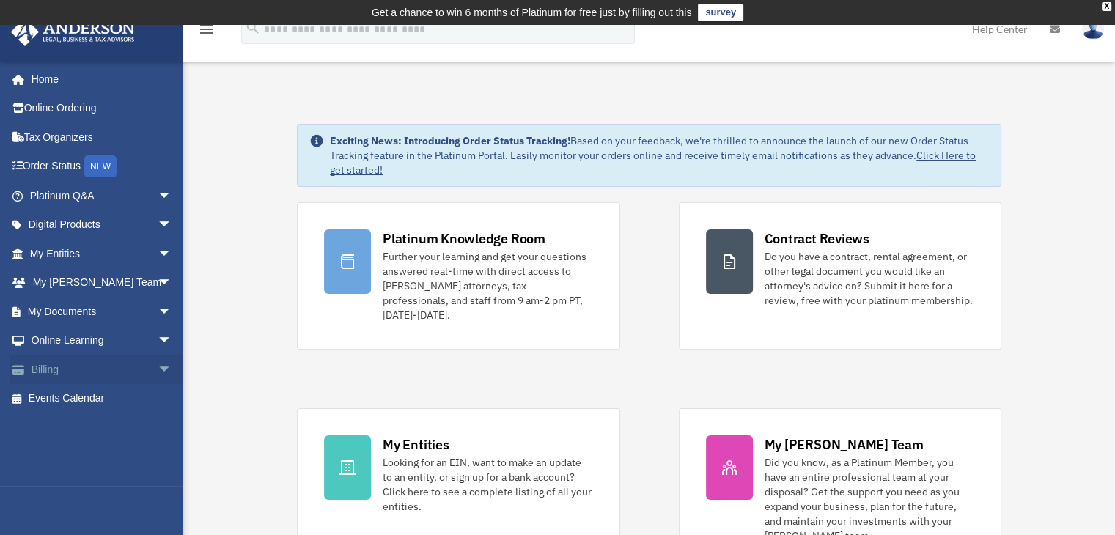
click at [86, 367] on link "Billing arrow_drop_down" at bounding box center [102, 369] width 184 height 29
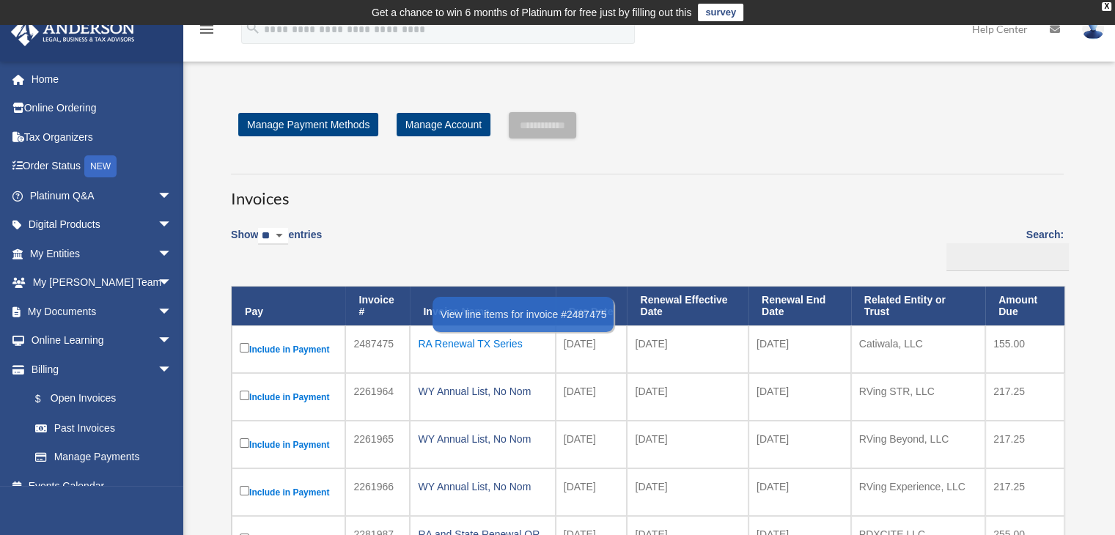
click at [505, 343] on div "RA Renewal TX Series" at bounding box center [482, 344] width 129 height 21
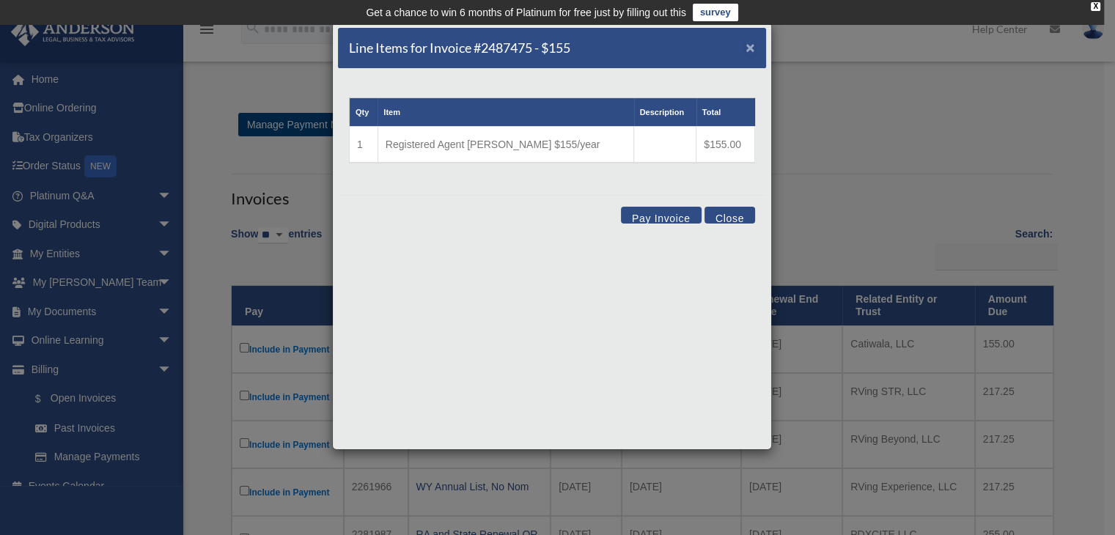
click at [751, 45] on span "×" at bounding box center [751, 47] width 10 height 17
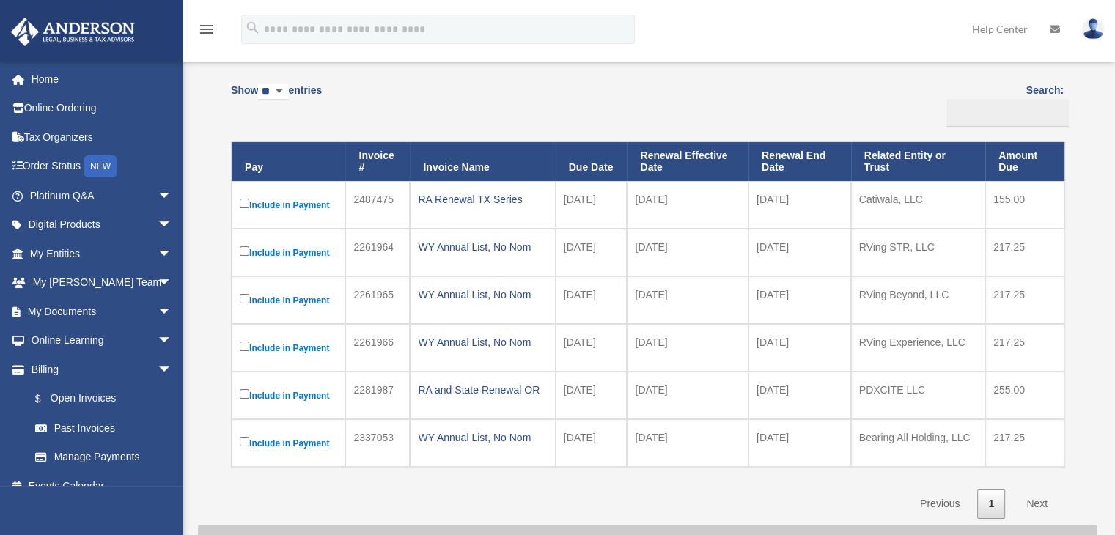
scroll to position [145, 0]
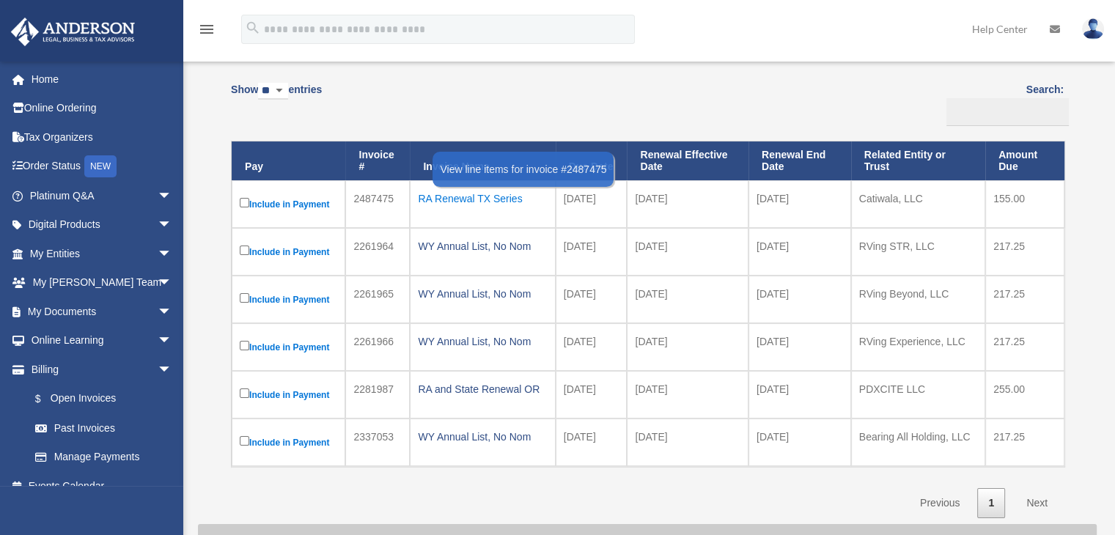
click at [511, 200] on div "RA Renewal TX Series" at bounding box center [482, 198] width 129 height 21
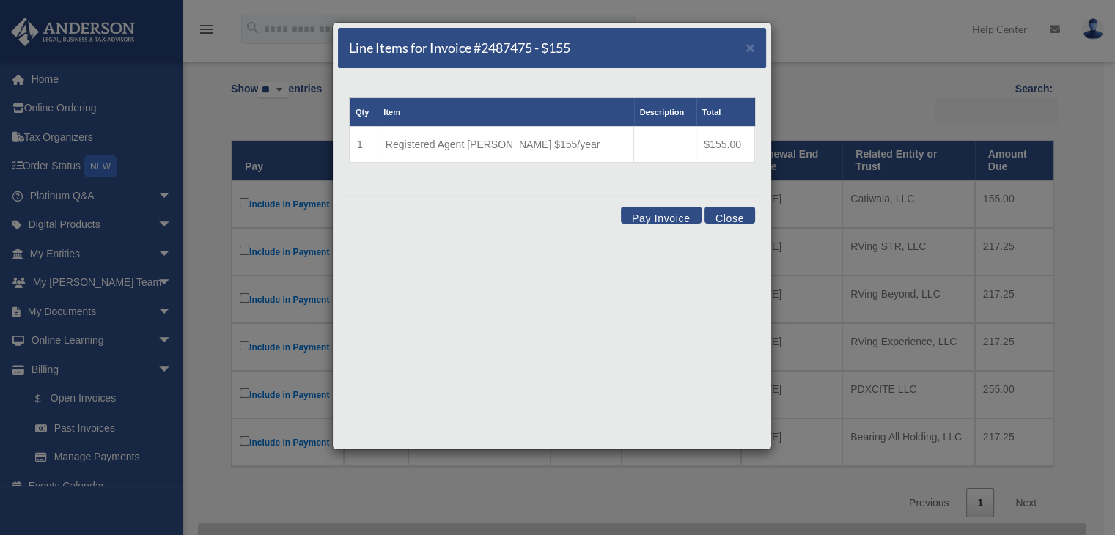
click at [634, 215] on button "Pay Invoice" at bounding box center [661, 215] width 81 height 17
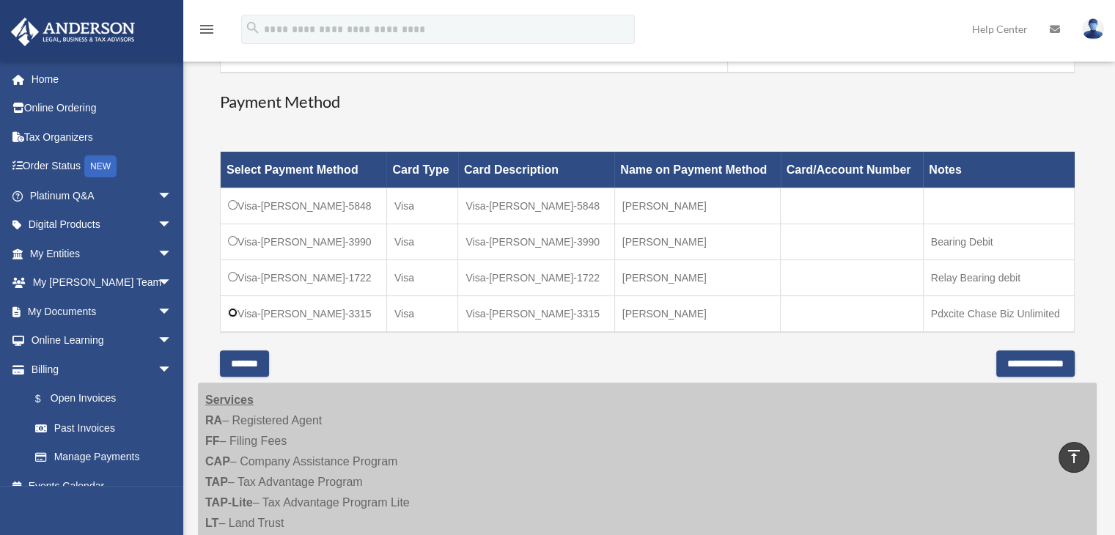
scroll to position [364, 0]
click at [1000, 362] on input "**********" at bounding box center [1036, 363] width 78 height 26
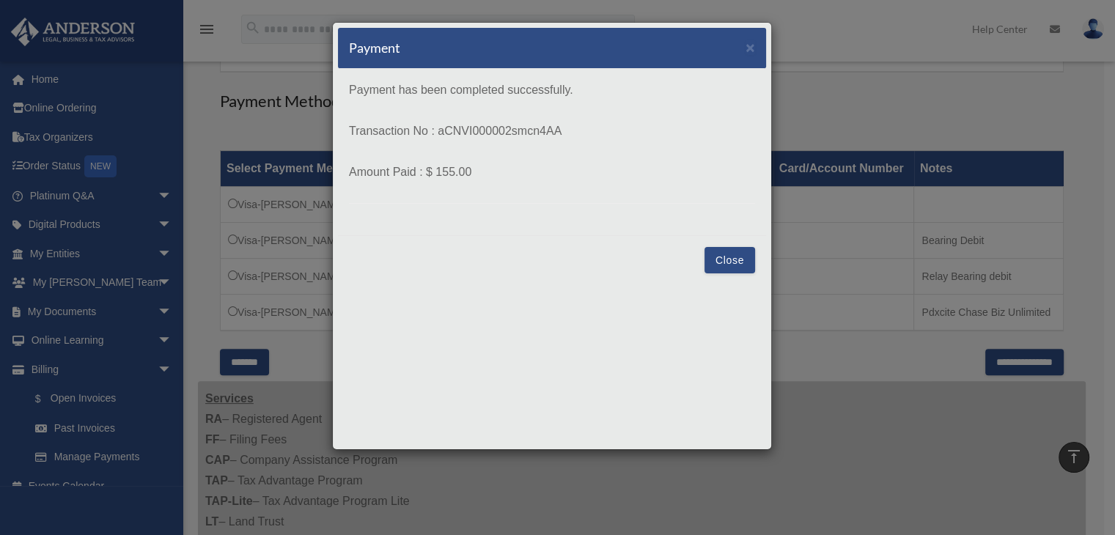
click at [719, 267] on button "Close" at bounding box center [730, 260] width 51 height 26
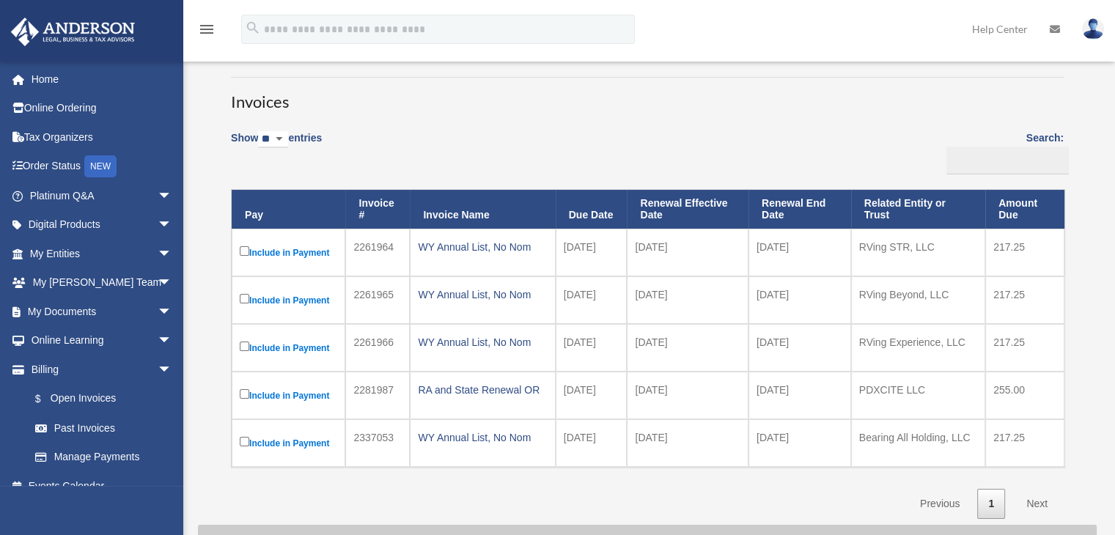
scroll to position [97, 0]
click at [112, 315] on link "My Documents arrow_drop_down" at bounding box center [102, 311] width 184 height 29
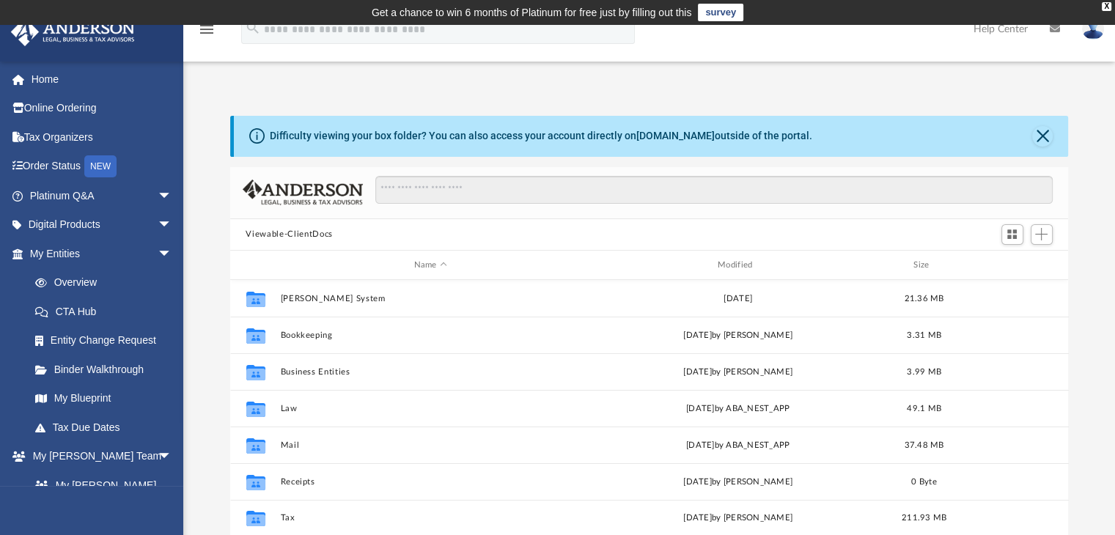
scroll to position [322, 827]
click at [732, 260] on div "Modified" at bounding box center [737, 265] width 301 height 13
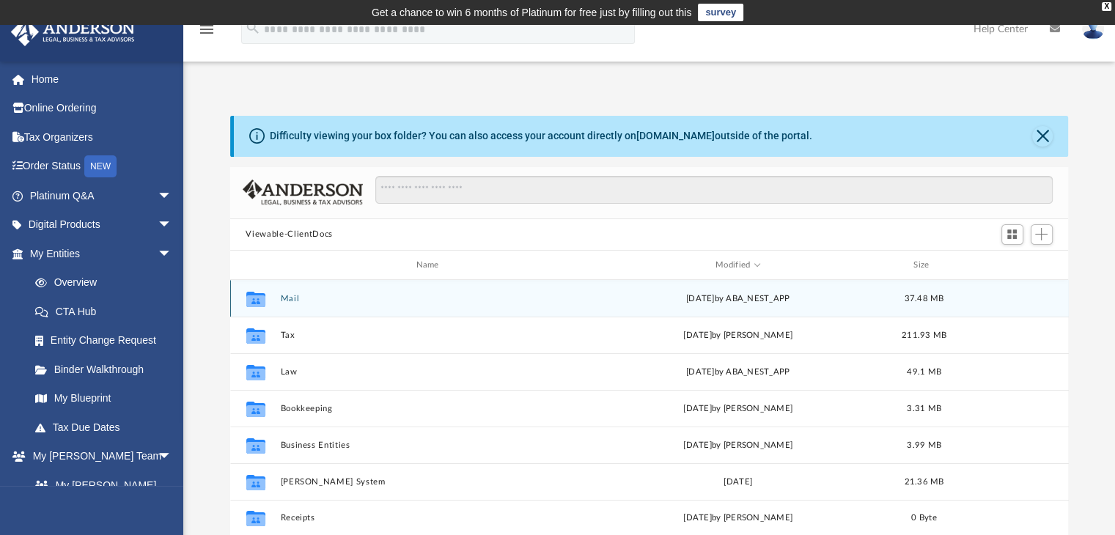
click at [288, 299] on button "Mail" at bounding box center [430, 299] width 301 height 10
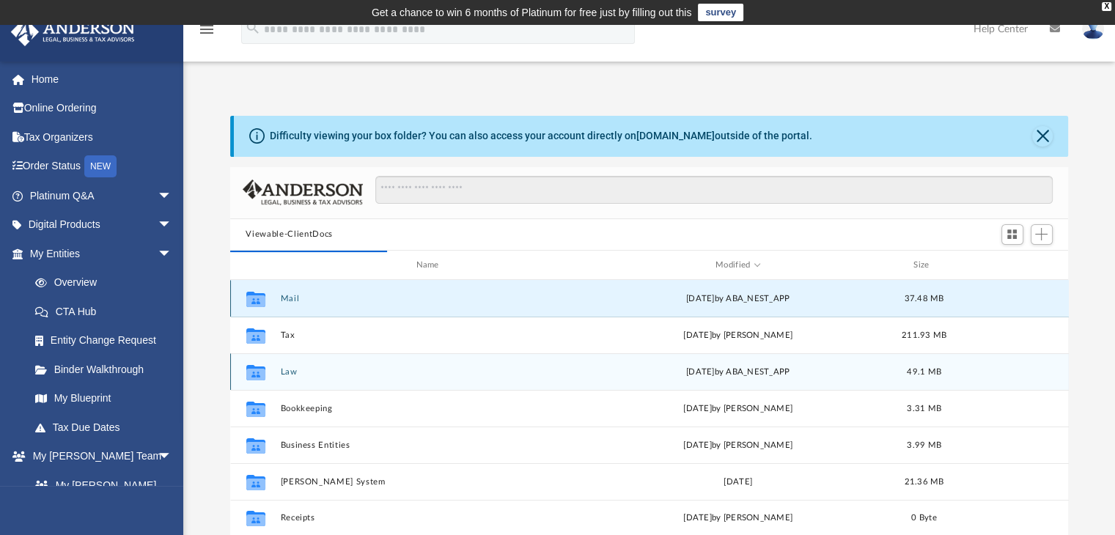
scroll to position [276, 827]
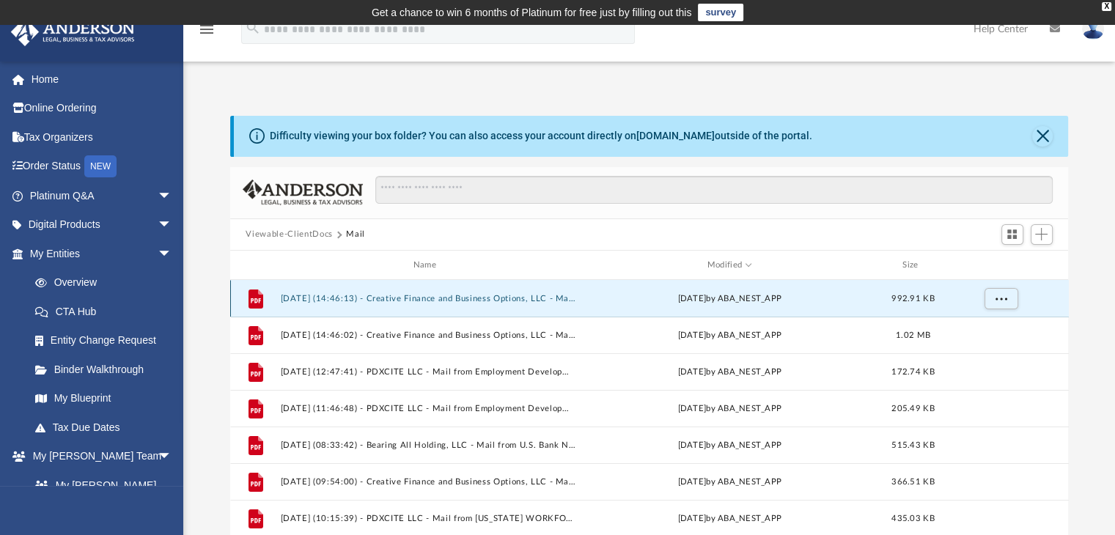
click at [531, 296] on button "2025.07.25 (14:46:13) - Creative Finance and Business Options, LLC - Mail from …" at bounding box center [428, 299] width 296 height 10
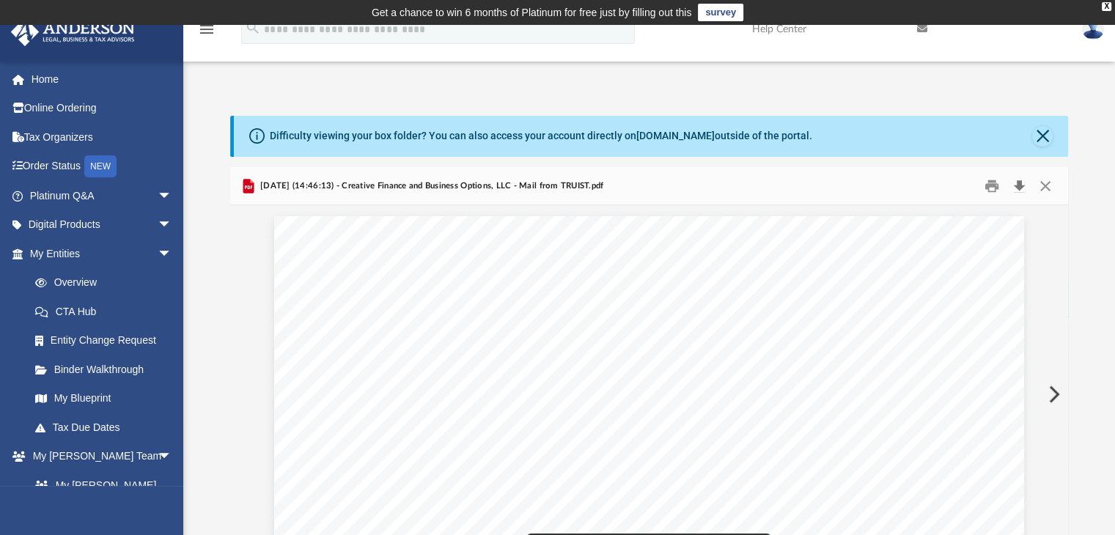
scroll to position [0, 0]
click at [1020, 184] on button "Download" at bounding box center [1020, 186] width 26 height 23
click at [1044, 180] on button "Close" at bounding box center [1046, 186] width 26 height 23
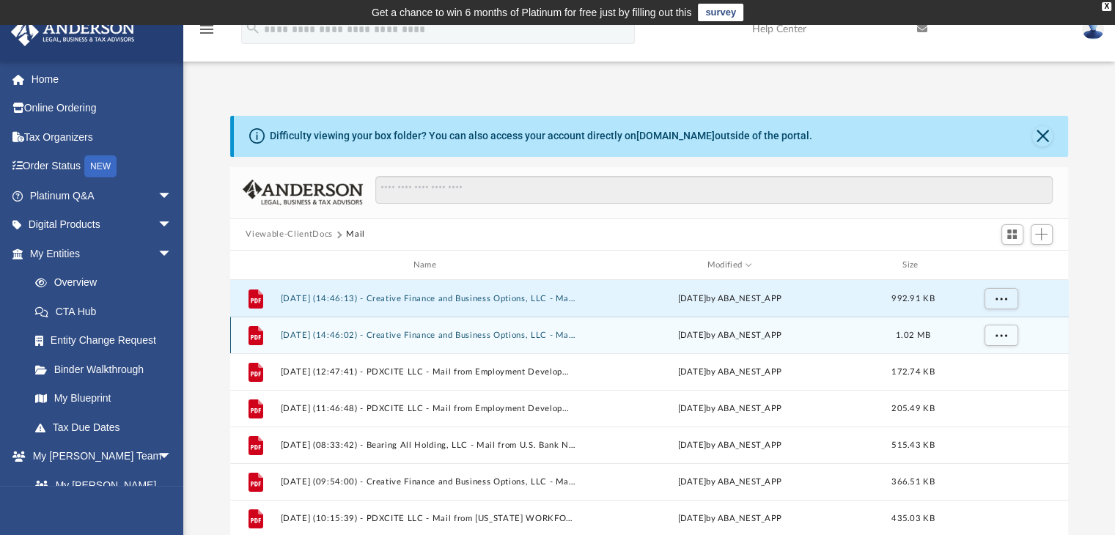
click at [548, 339] on button "2025.07.25 (14:46:02) - Creative Finance and Business Options, LLC - Mail from …" at bounding box center [428, 336] width 296 height 10
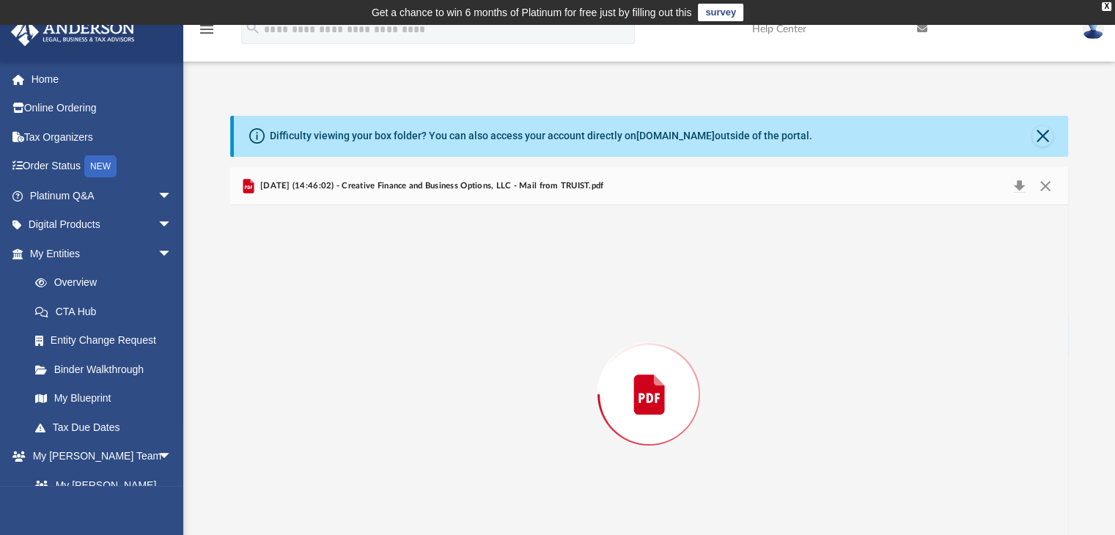
scroll to position [49, 0]
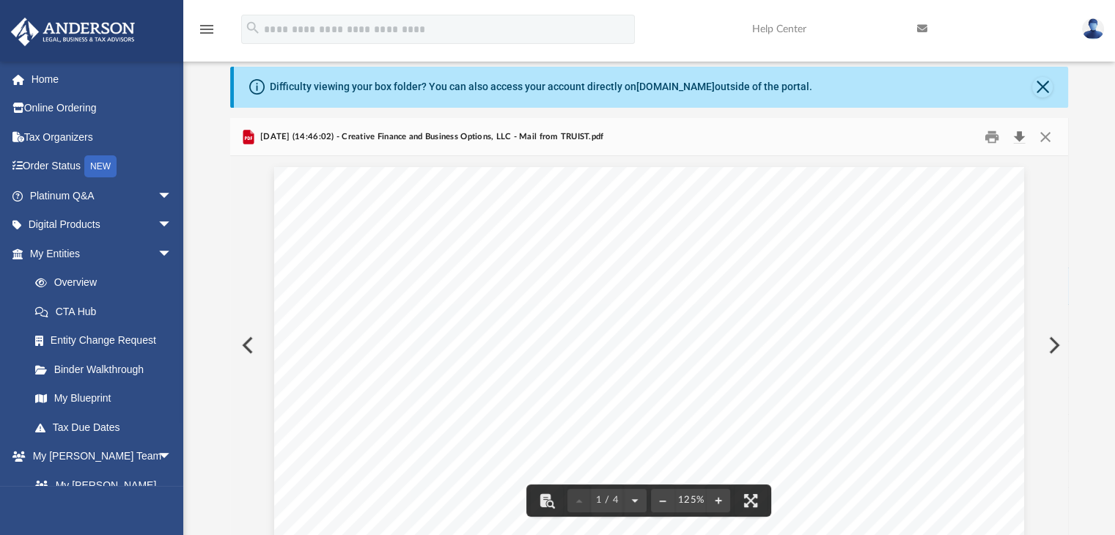
click at [1020, 133] on button "Download" at bounding box center [1020, 136] width 26 height 23
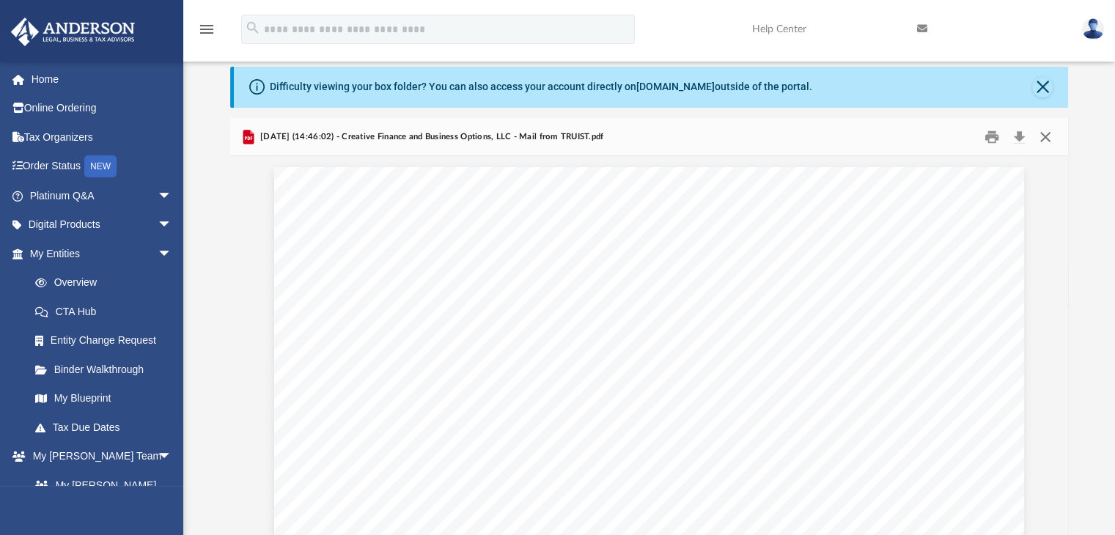
drag, startPoint x: 1044, startPoint y: 133, endPoint x: 1041, endPoint y: 122, distance: 12.1
click at [1044, 134] on button "Close" at bounding box center [1046, 136] width 26 height 23
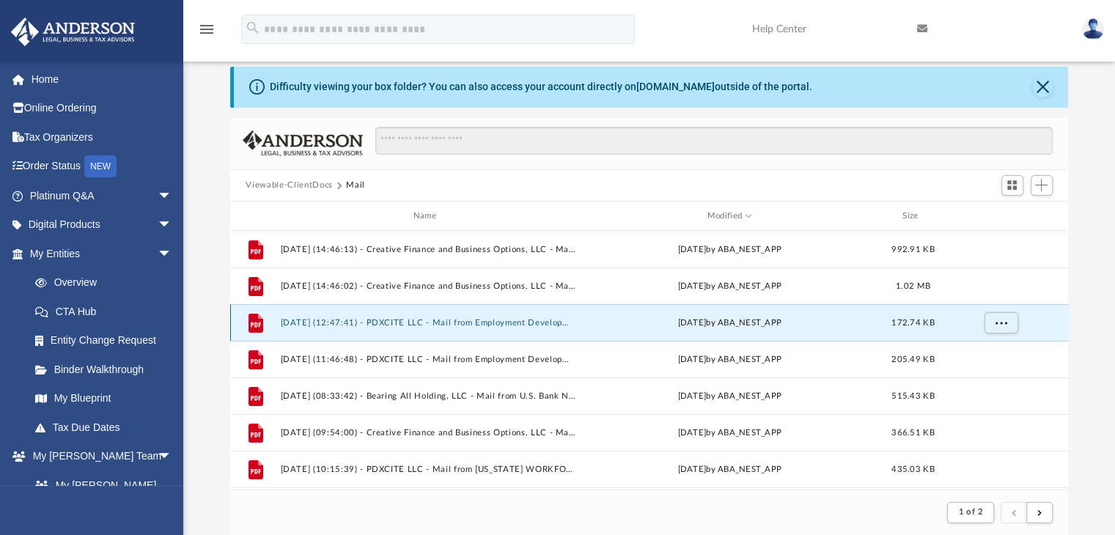
click at [512, 326] on button "2025.07.02 (12:47:41) - PDXCITE LLC - Mail from Employment Development Departme…" at bounding box center [428, 323] width 296 height 10
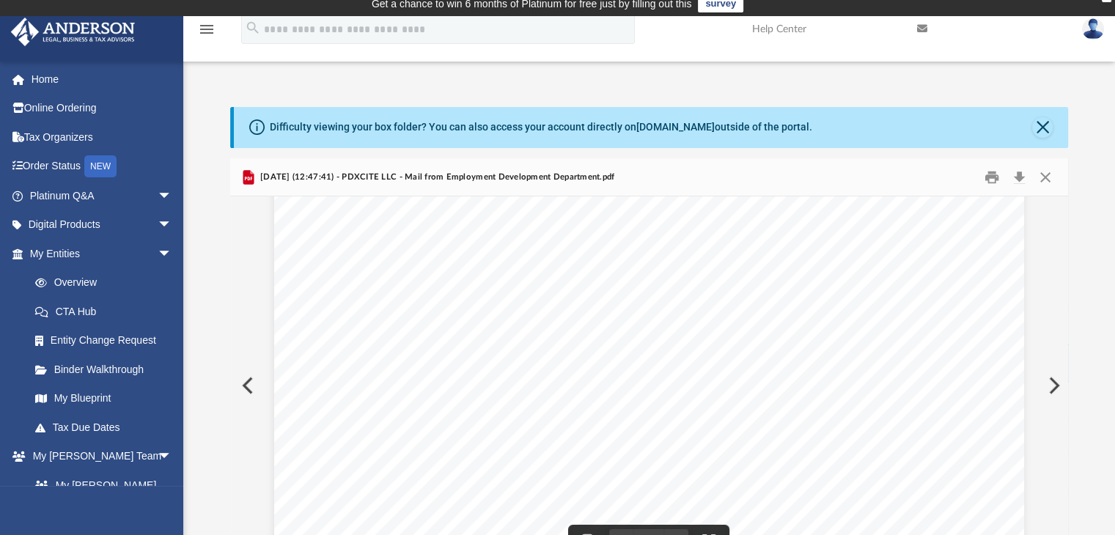
scroll to position [0, 0]
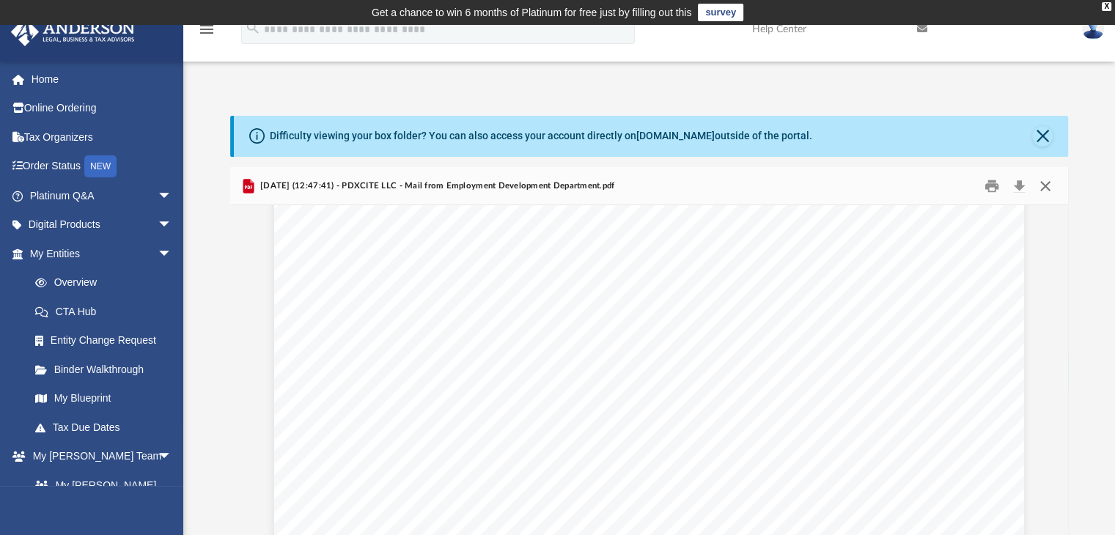
click at [1047, 185] on button "Close" at bounding box center [1046, 186] width 26 height 23
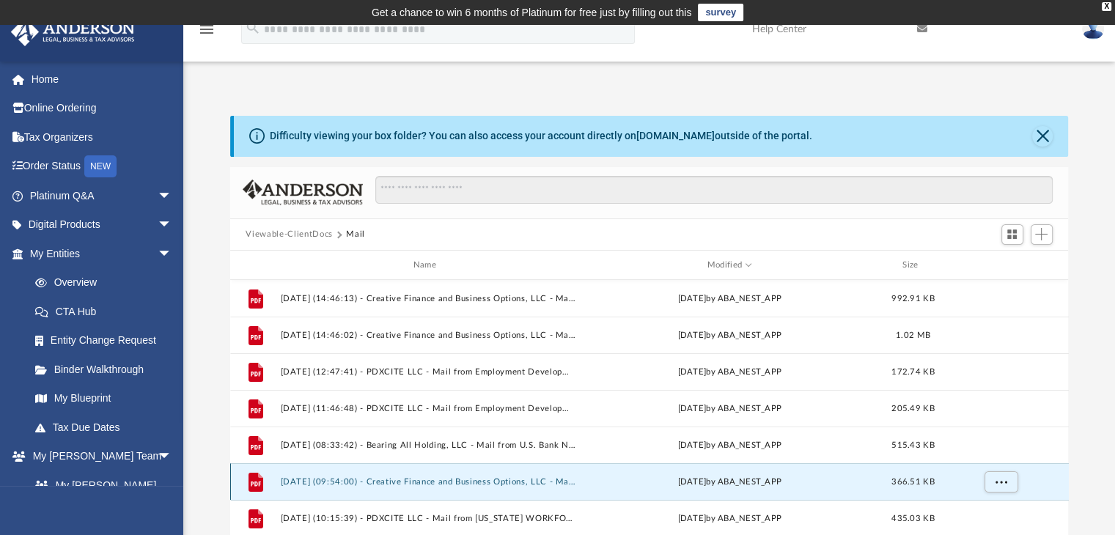
click at [507, 478] on button "2025.06.13 (09:54:00) - Creative Finance and Business Options, LLC - Mail from …" at bounding box center [428, 482] width 296 height 10
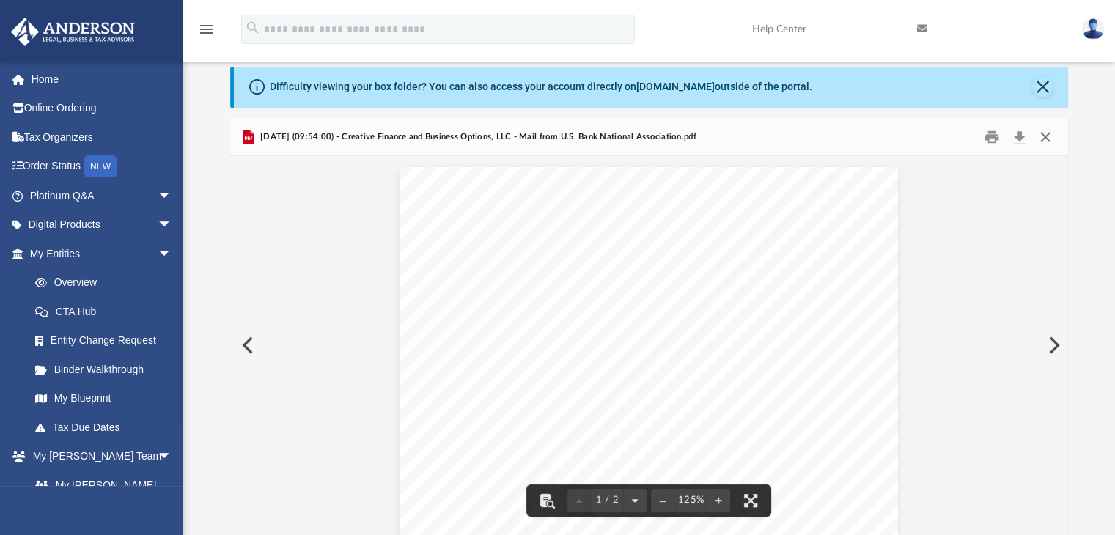
click at [1051, 133] on button "Close" at bounding box center [1046, 136] width 26 height 23
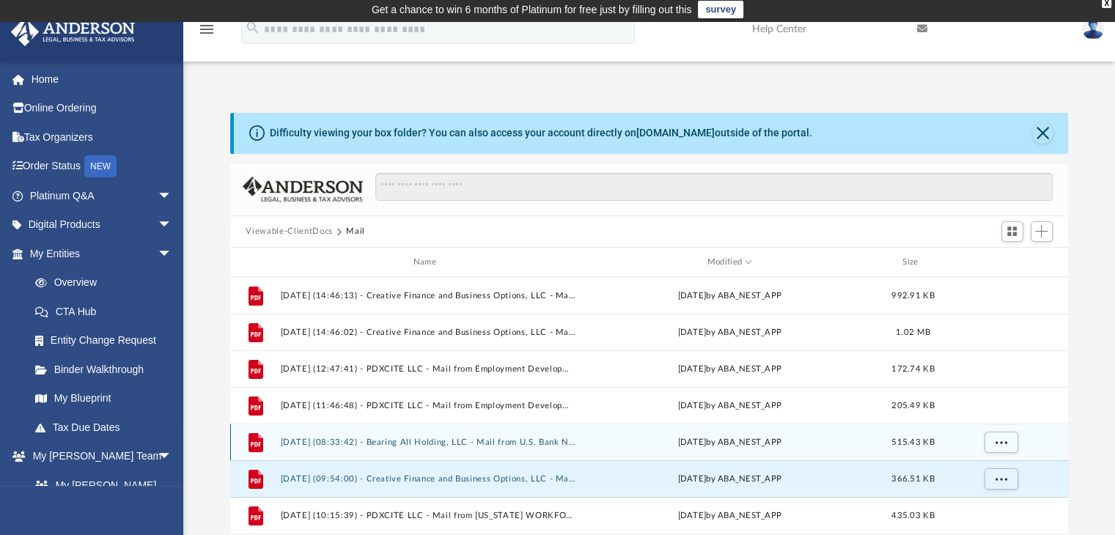
scroll to position [0, 0]
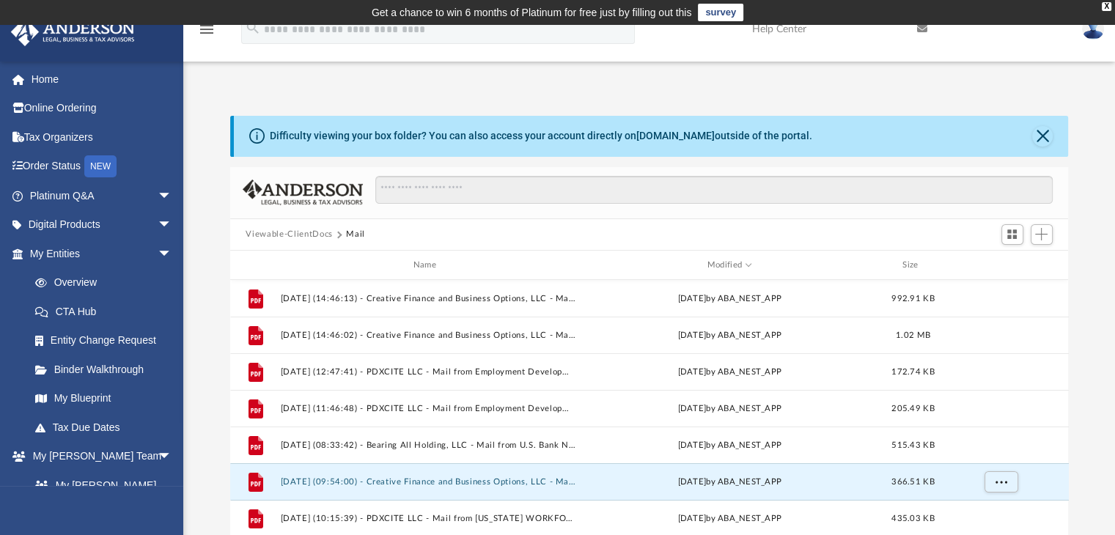
click at [318, 235] on button "Viewable-ClientDocs" at bounding box center [289, 234] width 87 height 13
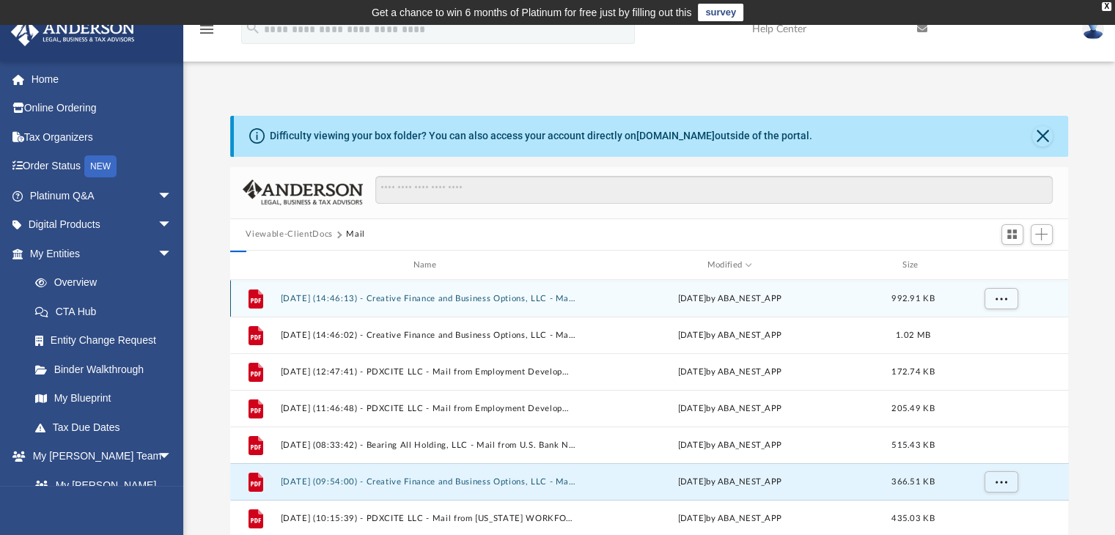
scroll to position [322, 827]
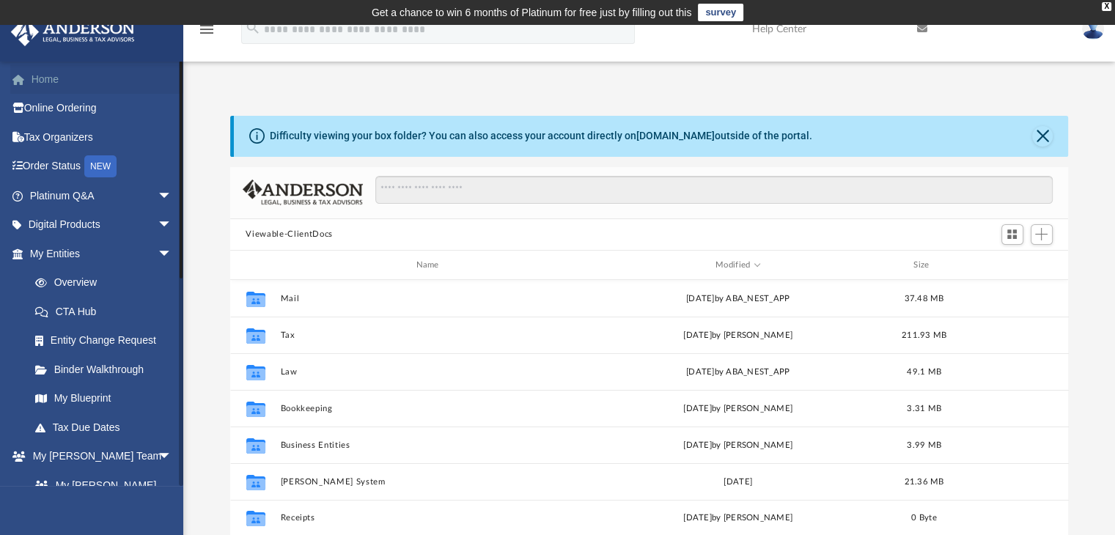
click at [82, 86] on link "Home" at bounding box center [102, 79] width 184 height 29
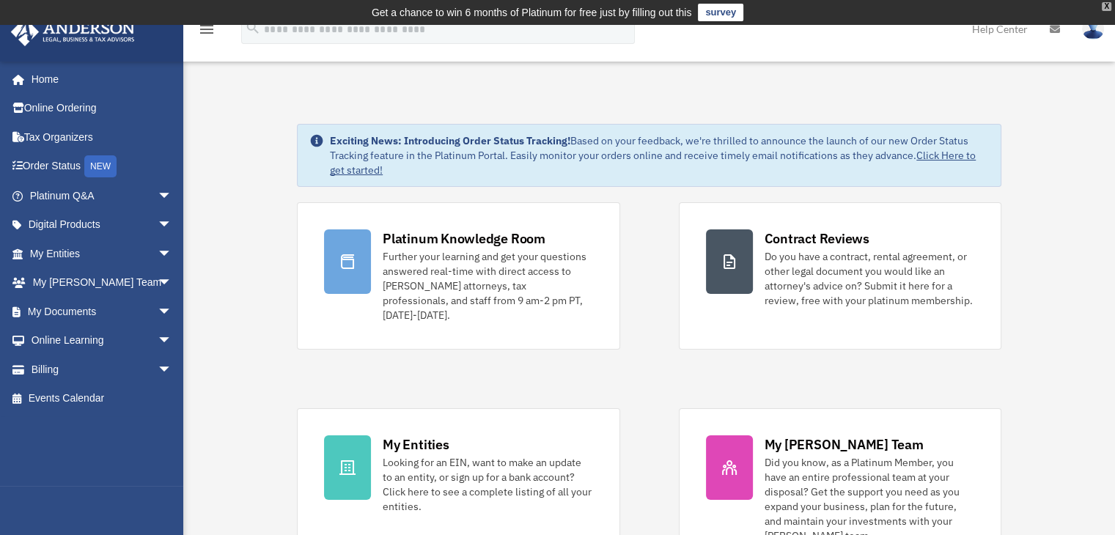
click at [1108, 5] on div "X" at bounding box center [1107, 6] width 10 height 9
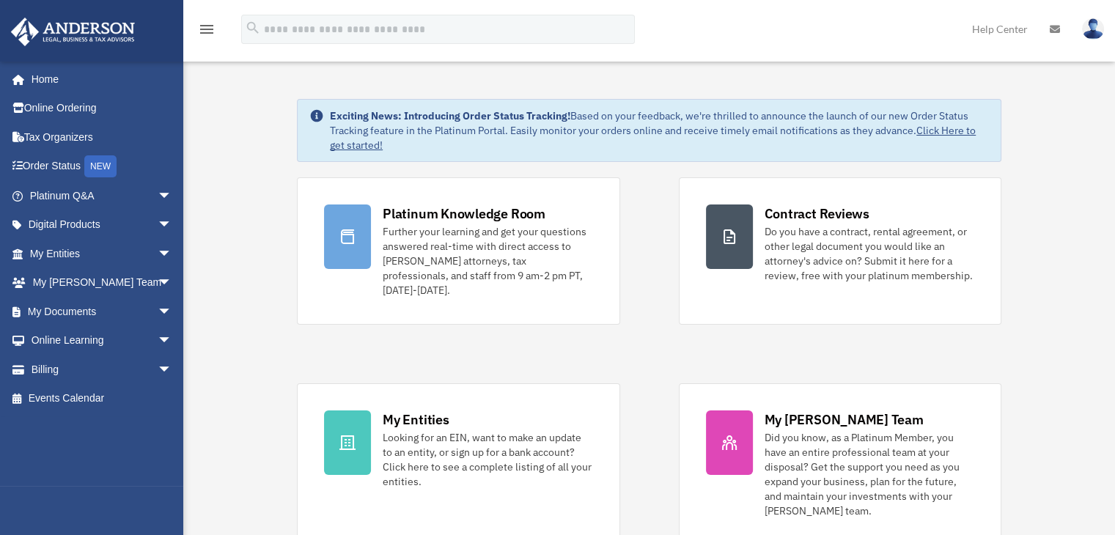
click at [1093, 36] on img at bounding box center [1093, 28] width 22 height 21
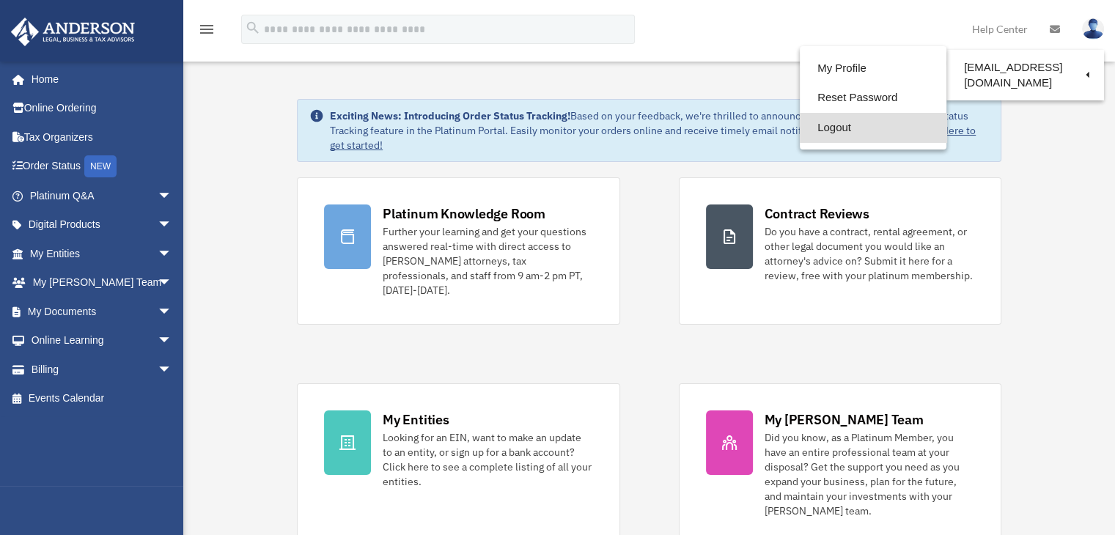
click at [848, 125] on link "Logout" at bounding box center [873, 128] width 147 height 30
